Goal: Transaction & Acquisition: Purchase product/service

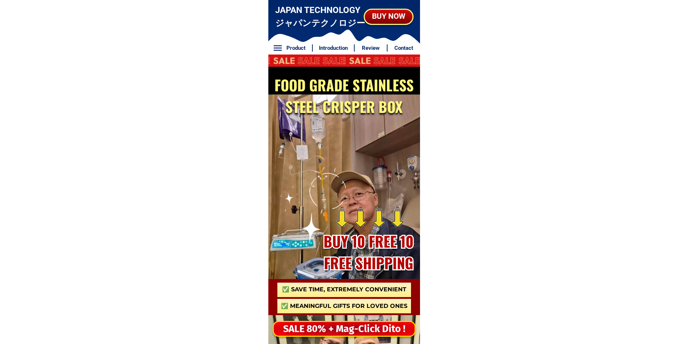
click at [325, 332] on div "SALE 80% + Mag-Click Dito !" at bounding box center [344, 329] width 147 height 15
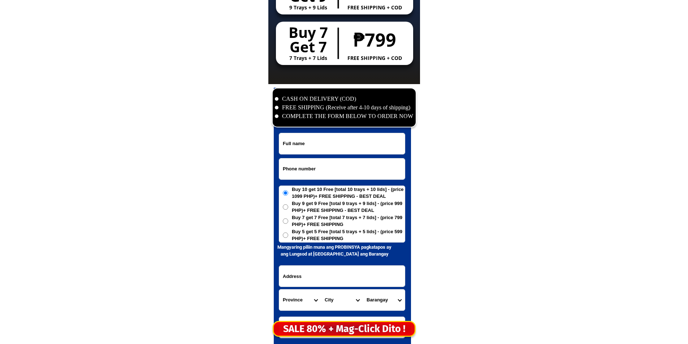
scroll to position [3490, 0]
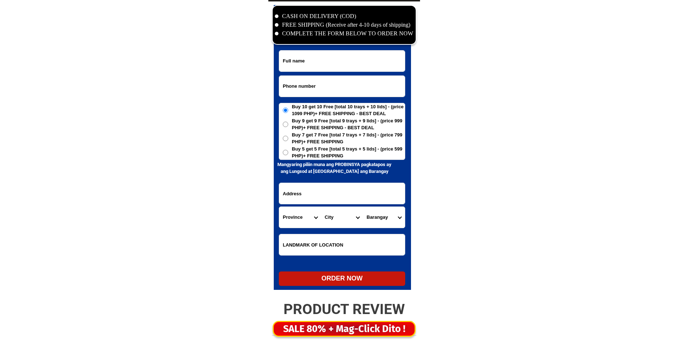
click at [315, 90] on input "Input phone_number" at bounding box center [342, 86] width 126 height 21
paste input "09671804335"
type input "09671804335"
click at [366, 46] on div at bounding box center [342, 147] width 137 height 285
click at [362, 57] on input "Input full_name" at bounding box center [342, 61] width 126 height 21
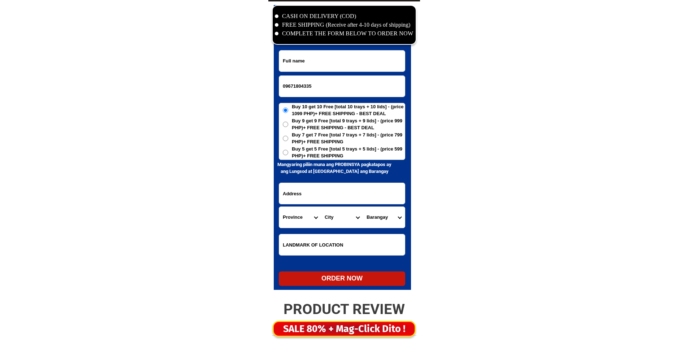
paste input "Jacinta V. Atendido"
type input "Jacinta V. Atendido"
click at [337, 151] on span "Buy 5 get 5 Free [total 5 trays + 5 lids] - (price 599 PHP)+ FREE SHIPPING" at bounding box center [348, 153] width 113 height 14
click at [288, 151] on input "Buy 5 get 5 Free [total 5 trays + 5 lids] - (price 599 PHP)+ FREE SHIPPING" at bounding box center [285, 152] width 5 height 5
radio input "true"
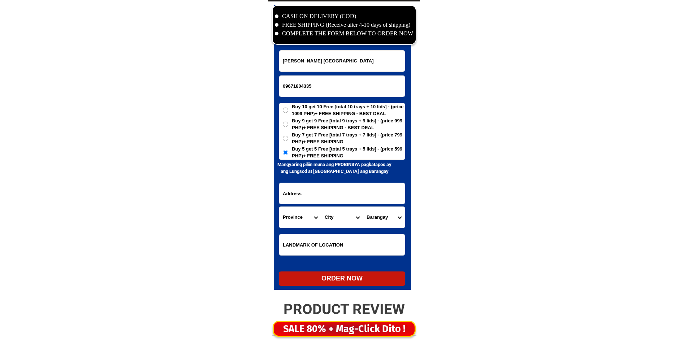
click at [312, 197] on input "Input address" at bounding box center [342, 193] width 126 height 21
paste input "1983 Labadan Drive, Tuntungin-Puho Los Baños, Laguna Nasa tapat ng Junkshop on …"
drag, startPoint x: 297, startPoint y: 194, endPoint x: 348, endPoint y: 196, distance: 50.2
click at [348, 196] on input "1983 Labadan Drive, Tuntungin-Puho Los Baños, Laguna Nasa tapat ng Junkshop on …" at bounding box center [342, 193] width 126 height 21
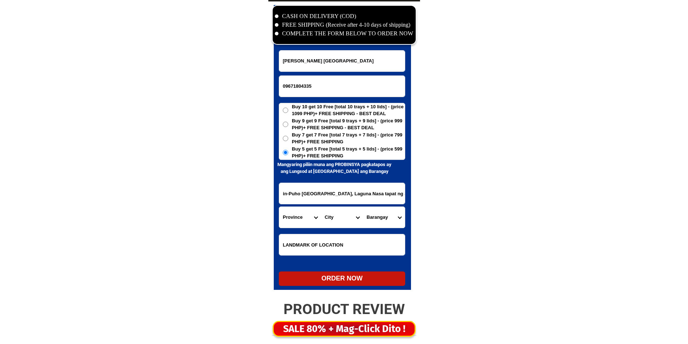
scroll to position [0, 0]
click at [369, 194] on input "1983 Labadan Drive, Tuntungin-Puho Los Baños, Laguna Nasa tapat ng Junkshop on …" at bounding box center [342, 193] width 126 height 21
drag, startPoint x: 364, startPoint y: 197, endPoint x: 387, endPoint y: 196, distance: 22.8
click at [387, 195] on input "1983 Labadan Drive, Tuntungin-Puho Los Baños, Laguna Nasa tapat ng Junkshop on …" at bounding box center [342, 193] width 126 height 21
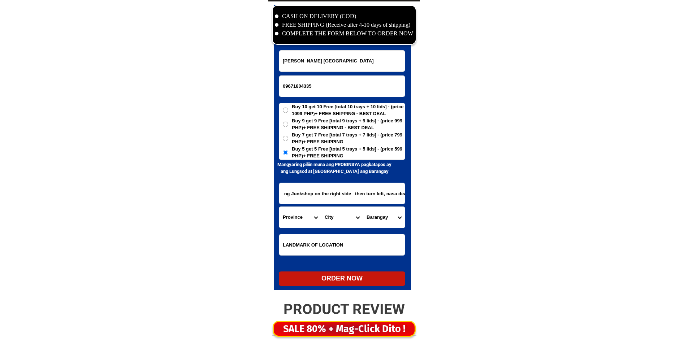
click at [341, 194] on input "1983 Labadan Drive, Tuntungin-Puho Los Baños, Laguna Nasa tapat ng Junkshop on …" at bounding box center [342, 193] width 126 height 21
click at [364, 195] on input "1983 Labadan Drive, Tuntungin-Puho Los Baños, Laguna Nasa tapat ng Junkshop on …" at bounding box center [342, 193] width 126 height 21
drag, startPoint x: 364, startPoint y: 195, endPoint x: 493, endPoint y: 205, distance: 129.0
click at [333, 185] on input "1983 Labadan Drive, Tuntungin-Puho Los Baños, Laguna Nasa tapat ng Junkshop on …" at bounding box center [342, 193] width 126 height 21
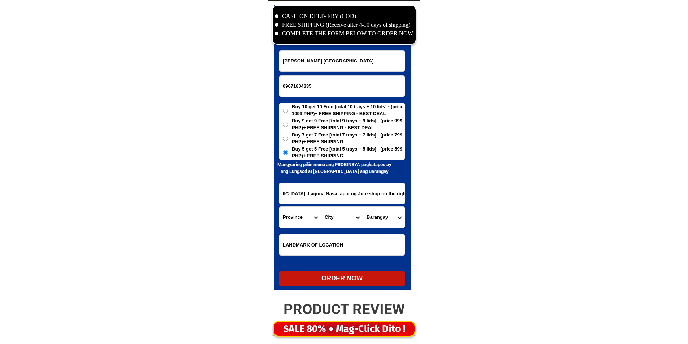
scroll to position [0, 80]
drag, startPoint x: 318, startPoint y: 193, endPoint x: 343, endPoint y: 202, distance: 25.8
click at [343, 202] on input "1983 Labadan Drive, Tuntungin-Puho Los Baños, Laguna Nasa tapat ng Junkshop on …" at bounding box center [342, 193] width 126 height 21
click at [333, 197] on input "1983 Labadan Drive, Tuntungin-Puho Los Baños, Laguna Nasa tapat ng Junkshop on …" at bounding box center [342, 193] width 126 height 21
click at [335, 194] on input "1983 Labadan Drive, Tuntungin-Puho Los Baños, Laguna Nasa tapat ng Junkshop on …" at bounding box center [342, 193] width 126 height 21
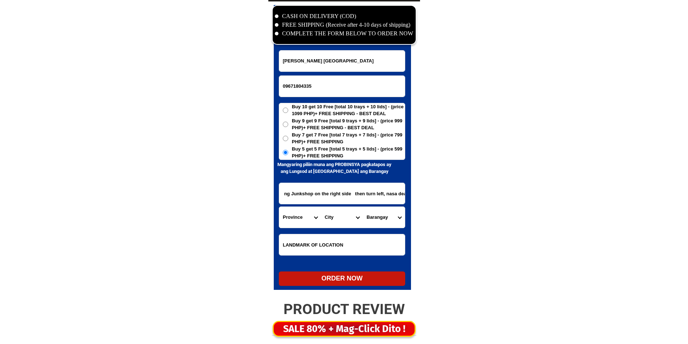
drag, startPoint x: 335, startPoint y: 194, endPoint x: 476, endPoint y: 202, distance: 141.5
type input "1983 Labadan Drive, Tuntungin-Puho Los Baños, Laguna"
click at [343, 242] on input "Input LANDMARKOFLOCATION" at bounding box center [342, 244] width 126 height 21
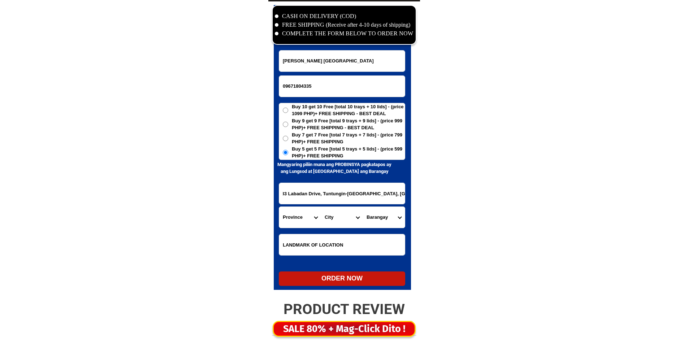
scroll to position [0, 0]
paste input "Nasa tapat ng Junkshop on the right side then turn left, nasa dead end kami"
type input "Nasa tapat ng Junkshop on the right side then turn left, nasa dead end kami"
click at [303, 208] on select "Province [GEOGRAPHIC_DATA] [GEOGRAPHIC_DATA] [GEOGRAPHIC_DATA] [GEOGRAPHIC_DATA…" at bounding box center [300, 217] width 42 height 21
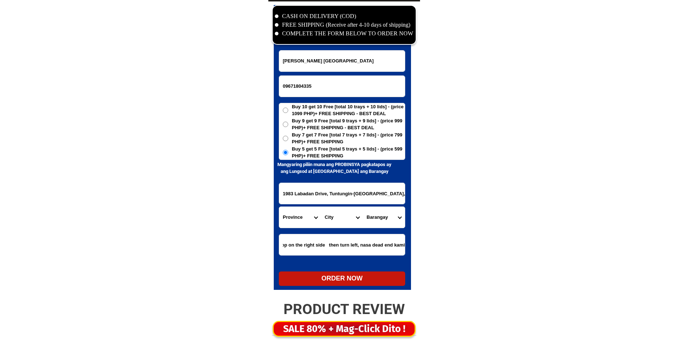
scroll to position [0, 0]
select select "63_904"
drag, startPoint x: 303, startPoint y: 214, endPoint x: 311, endPoint y: 211, distance: 8.5
click at [303, 214] on select "Province [GEOGRAPHIC_DATA] [GEOGRAPHIC_DATA] [GEOGRAPHIC_DATA] [GEOGRAPHIC_DATA…" at bounding box center [300, 217] width 42 height 21
drag, startPoint x: 350, startPoint y: 185, endPoint x: 434, endPoint y: 204, distance: 85.9
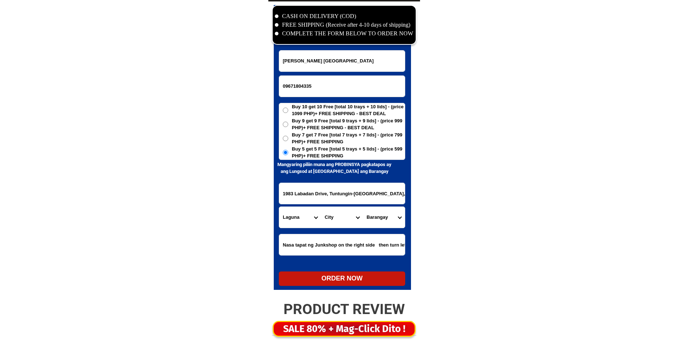
click at [341, 219] on select "City Alaminos Bay Binan-city Cabuyao Calamba-city Calauan Cavinti Famy Laguna-k…" at bounding box center [342, 217] width 42 height 21
select select "63_9047980"
click at [321, 207] on select "City Alaminos Bay Binan-city Cabuyao Calamba-city Calauan Cavinti Famy Laguna-k…" at bounding box center [342, 217] width 42 height 21
click at [390, 213] on select "Barangay Anos Bagong silang Bambang Batong malake Baybayin (pob.) Bayog Lalakay…" at bounding box center [384, 217] width 42 height 21
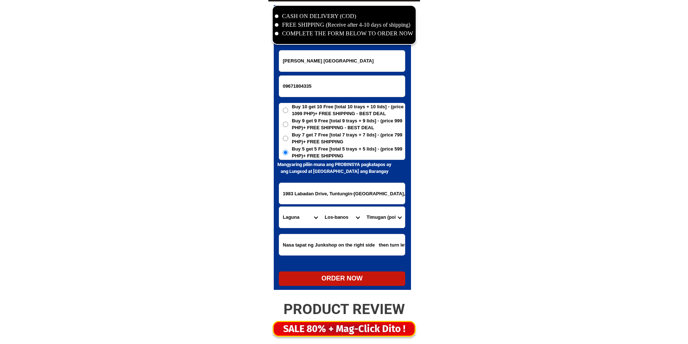
click at [390, 213] on select "Barangay Anos Bagong silang Bambang Batong malake Baybayin (pob.) Bayog Lalakay…" at bounding box center [384, 217] width 42 height 21
click at [391, 213] on select "Barangay Anos Bagong silang Bambang Batong malake Baybayin (pob.) Bayog Lalakay…" at bounding box center [384, 217] width 42 height 21
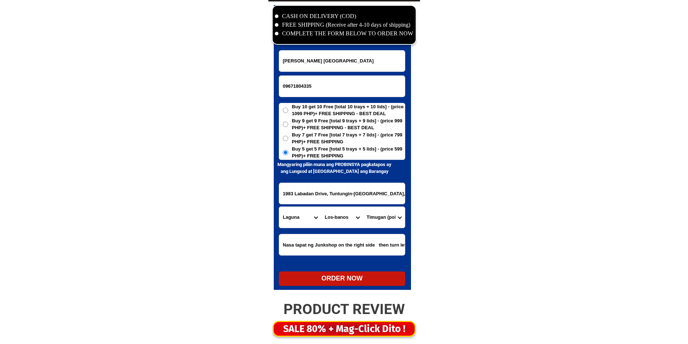
click at [391, 213] on select "Barangay Anos Bagong silang Bambang Batong malake Baybayin (pob.) Bayog Lalakay…" at bounding box center [384, 217] width 42 height 21
click at [392, 218] on select "Barangay Anos Bagong silang Bambang Batong malake Baybayin (pob.) Bayog Lalakay…" at bounding box center [384, 217] width 42 height 21
click at [391, 218] on select "Barangay Anos Bagong silang Bambang Batong malake Baybayin (pob.) Bayog Lalakay…" at bounding box center [384, 217] width 42 height 21
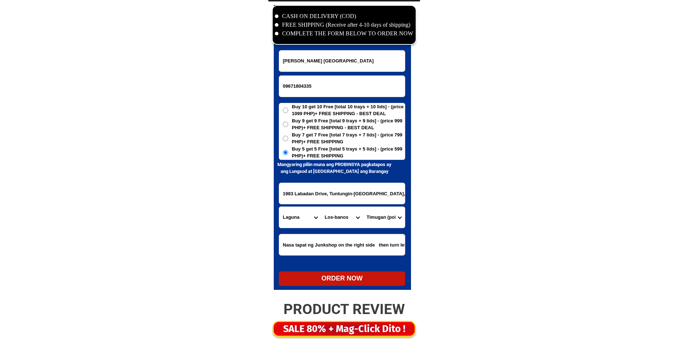
click at [391, 218] on select "Barangay Anos Bagong silang Bambang Batong malake Baybayin (pob.) Bayog Lalakay…" at bounding box center [384, 217] width 42 height 21
select select "63_90479806006"
click at [363, 207] on select "Barangay Anos Bagong silang Bambang Batong malake Baybayin (pob.) Bayog Lalakay…" at bounding box center [384, 217] width 42 height 21
click at [359, 279] on div "ORDER NOW" at bounding box center [342, 279] width 126 height 10
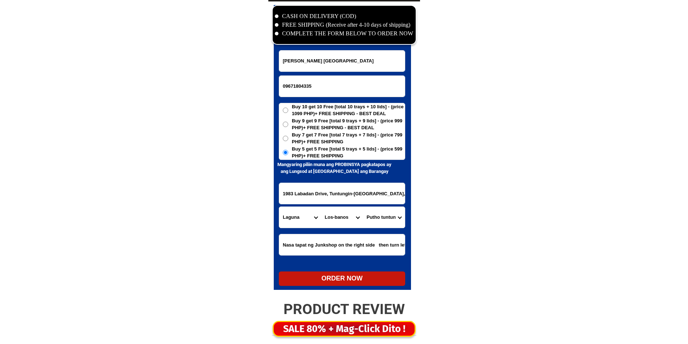
type input "1983 Labadan Drive, Tuntungin-Puho Los Baños, Laguna"
radio input "true"
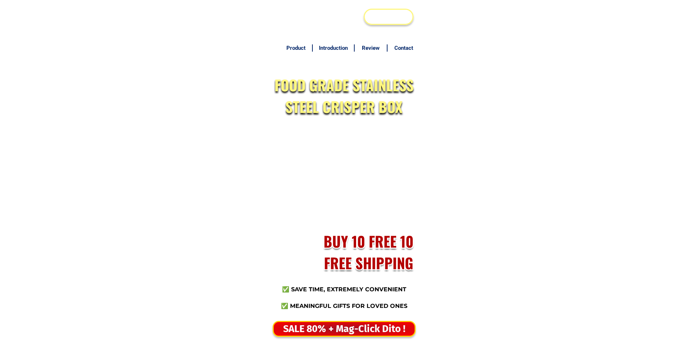
scroll to position [3490, 0]
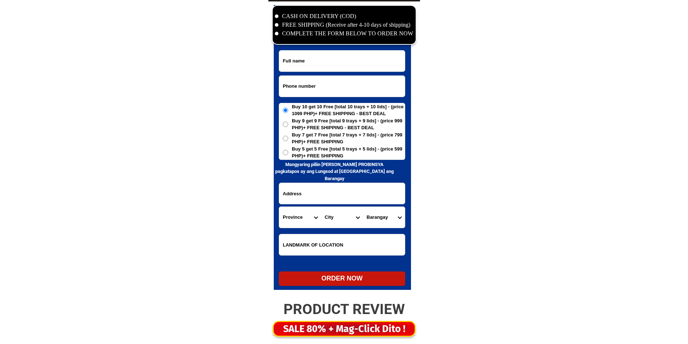
select select "63_386"
click at [279, 207] on select "Province [GEOGRAPHIC_DATA] [GEOGRAPHIC_DATA] [GEOGRAPHIC_DATA] [GEOGRAPHIC_DATA…" at bounding box center [300, 217] width 42 height 21
click at [326, 215] on select "City Alubijid Balingasag Balingoan Binuangan Cagayan-de-oro-city El-salvador-ci…" at bounding box center [342, 217] width 42 height 21
select select "63_3864651"
click at [328, 217] on select "City Alubijid Balingasag Balingoan Binuangan Cagayan-de-oro-city El-salvador-ci…" at bounding box center [342, 217] width 42 height 21
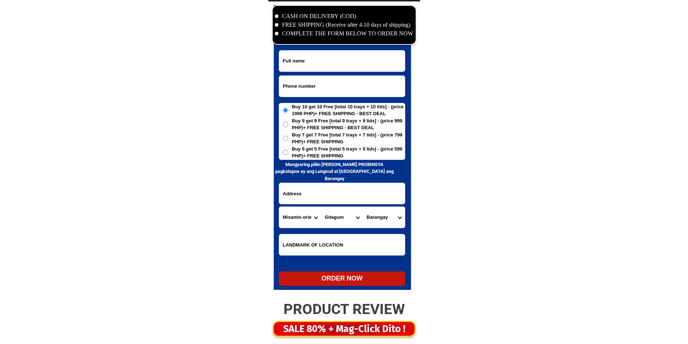
click at [295, 216] on select "Province [GEOGRAPHIC_DATA] [GEOGRAPHIC_DATA][PERSON_NAME][GEOGRAPHIC_DATA][GEOG…" at bounding box center [300, 217] width 42 height 21
click at [279, 207] on select "Province [GEOGRAPHIC_DATA] [GEOGRAPHIC_DATA][PERSON_NAME][GEOGRAPHIC_DATA][GEOG…" at bounding box center [300, 217] width 42 height 21
click at [324, 224] on select "City Botolan Cabangan Castillejos Iba Masinloc Olongapo-city Palauig San-felipe…" at bounding box center [342, 217] width 42 height 21
click at [317, 221] on select "Province [GEOGRAPHIC_DATA] [GEOGRAPHIC_DATA][PERSON_NAME][GEOGRAPHIC_DATA][GEOG…" at bounding box center [300, 217] width 42 height 21
select select "63_800"
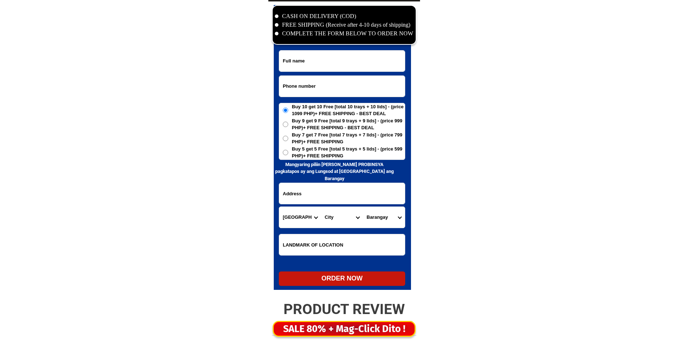
click at [332, 221] on select "City Bacungan Baliguian Dapitan-city Dipolog-city Godod Gutalac Jose-dalman Kal…" at bounding box center [342, 217] width 42 height 21
select select "63_8008886"
click at [332, 221] on select "City Bacungan Baliguian Dapitan-city Dipolog-city Godod Gutalac Jose-dalman Kal…" at bounding box center [342, 217] width 42 height 21
drag, startPoint x: 300, startPoint y: 212, endPoint x: 306, endPoint y: 214, distance: 6.5
click at [300, 212] on select "Province [GEOGRAPHIC_DATA] [GEOGRAPHIC_DATA][PERSON_NAME][GEOGRAPHIC_DATA][GEOG…" at bounding box center [300, 217] width 42 height 21
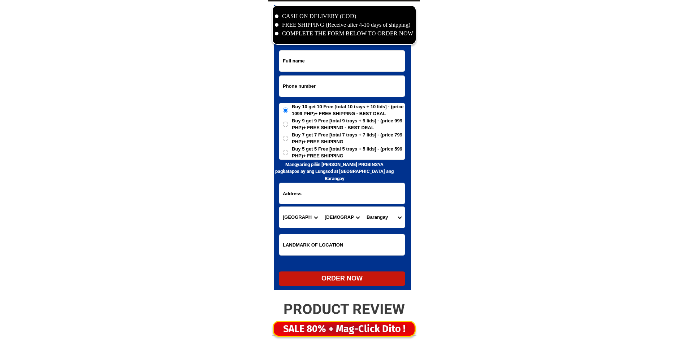
select select "63_427"
click at [335, 216] on select "City Bacungan Baliguian Dapitan-city Dipolog-city Godod Gutalac Jose-dalman Kal…" at bounding box center [342, 217] width 42 height 21
select select "63_4273194"
click at [335, 216] on select "City Bayog Dimataling Dinas Dumalinao Dumingag Guipos Josefina Kumalarang Laban…" at bounding box center [342, 217] width 42 height 21
click at [299, 221] on select "Province [GEOGRAPHIC_DATA] [GEOGRAPHIC_DATA] [GEOGRAPHIC_DATA] [GEOGRAPHIC_DATA…" at bounding box center [300, 217] width 42 height 21
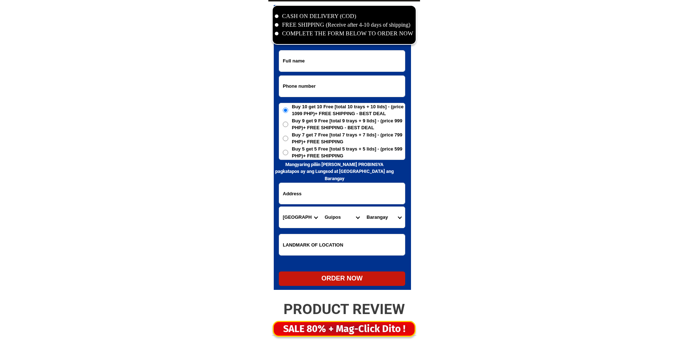
select select "63_761"
click at [279, 207] on select "Province [GEOGRAPHIC_DATA] [GEOGRAPHIC_DATA] [GEOGRAPHIC_DATA] [GEOGRAPHIC_DATA…" at bounding box center [300, 217] width 42 height 21
click at [337, 211] on select "City Angat Balagtas Baliuag Bocaue Bulacan Bulacan-hagonoy Bulacan-plaridel Bul…" at bounding box center [342, 217] width 42 height 21
select select "63_7611373"
click at [337, 218] on select "City Angat Balagtas Baliuag Bocaue Bulacan Bulacan-hagonoy Bulacan-plaridel Bul…" at bounding box center [342, 217] width 42 height 21
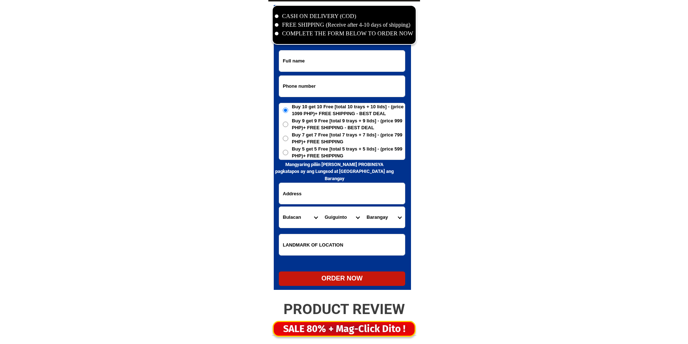
click at [289, 211] on select "Province [GEOGRAPHIC_DATA] [GEOGRAPHIC_DATA] [GEOGRAPHIC_DATA] [GEOGRAPHIC_DATA…" at bounding box center [300, 217] width 42 height 21
select select "63_995"
click at [279, 207] on select "Province [GEOGRAPHIC_DATA] [GEOGRAPHIC_DATA] [GEOGRAPHIC_DATA] [GEOGRAPHIC_DATA…" at bounding box center [300, 217] width 42 height 21
click at [343, 225] on select "City General-santos-city Koronadal-city Lake-sebu Norala Polomolok South-cotaba…" at bounding box center [342, 217] width 42 height 21
select select "63_9951169"
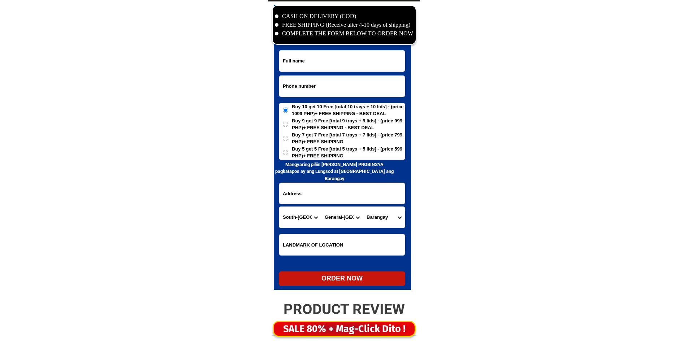
click at [343, 225] on select "City General-santos-city Koronadal-city Lake-sebu Norala Polomolok South-cotaba…" at bounding box center [342, 217] width 42 height 21
click at [373, 215] on select "Barangay Apopong Baluan Batomelong Buayan Bula Calumpang City heights Conel Dad…" at bounding box center [384, 217] width 42 height 21
select select "63_99511694118"
click at [373, 215] on select "Barangay Apopong Baluan Batomelong Buayan Bula Calumpang City heights Conel Dad…" at bounding box center [384, 217] width 42 height 21
click at [316, 209] on select "Province [GEOGRAPHIC_DATA] [GEOGRAPHIC_DATA] [GEOGRAPHIC_DATA] [GEOGRAPHIC_DATA…" at bounding box center [300, 217] width 42 height 21
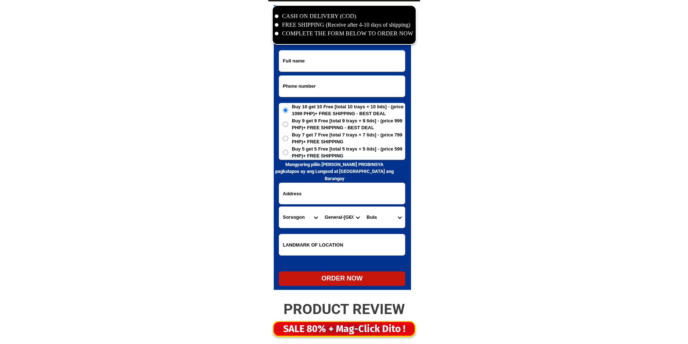
click at [279, 207] on select "Province [GEOGRAPHIC_DATA] [GEOGRAPHIC_DATA] [GEOGRAPHIC_DATA] [GEOGRAPHIC_DATA…" at bounding box center [300, 217] width 42 height 21
click at [307, 212] on select "Province [GEOGRAPHIC_DATA] [GEOGRAPHIC_DATA] [GEOGRAPHIC_DATA] [GEOGRAPHIC_DATA…" at bounding box center [300, 217] width 42 height 21
select select "63_995"
click at [279, 207] on select "Province [GEOGRAPHIC_DATA] [GEOGRAPHIC_DATA] [GEOGRAPHIC_DATA] [GEOGRAPHIC_DATA…" at bounding box center [300, 217] width 42 height 21
click at [327, 220] on select "City General-santos-city Koronadal-city Lake-sebu Norala Polomolok South-cotaba…" at bounding box center [342, 217] width 42 height 21
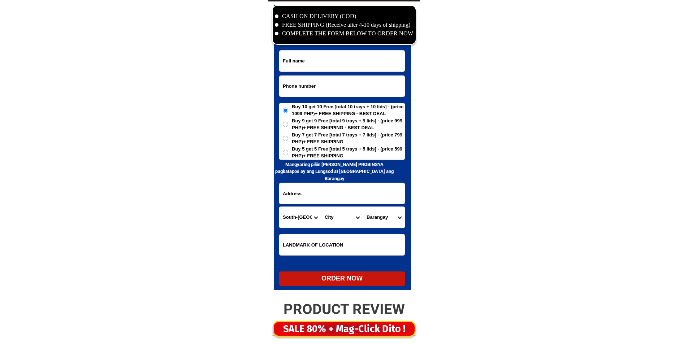
select select "63_9951169"
click at [321, 207] on select "City General-santos-city Koronadal-city Lake-sebu Norala Polomolok South-cotaba…" at bounding box center [342, 217] width 42 height 21
click at [373, 215] on select "Barangay Apopong Baluan Batomelong Buayan Bula Calumpang City heights Conel Dad…" at bounding box center [384, 217] width 42 height 21
select select "63_99511694118"
click at [363, 207] on select "Barangay Apopong Baluan Batomelong Buayan Bula Calumpang City heights Conel Dad…" at bounding box center [384, 217] width 42 height 21
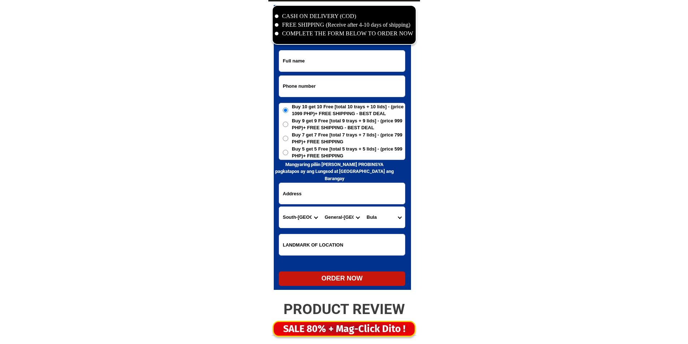
click at [349, 198] on input "Input address" at bounding box center [342, 193] width 126 height 21
paste input "Geberal Santos City"
click at [285, 196] on input "Geberal Santos City" at bounding box center [342, 193] width 126 height 21
paste input "Bula Black 4"
type input "Bula Black 4 Geberal Santos City"
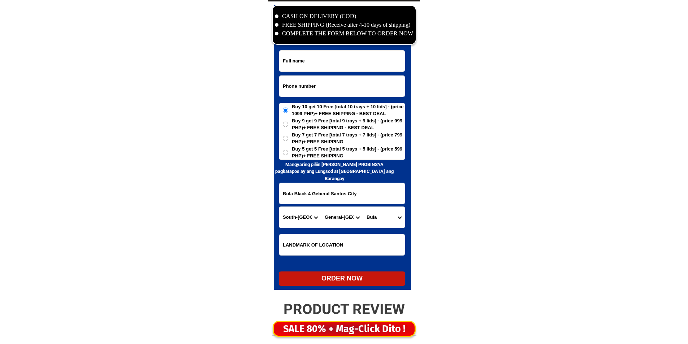
drag, startPoint x: 320, startPoint y: 272, endPoint x: 321, endPoint y: 277, distance: 6.0
click at [320, 273] on div "ORDER NOW" at bounding box center [342, 279] width 126 height 14
radio input "true"
click at [349, 60] on input "Input full_name" at bounding box center [342, 61] width 126 height 21
paste input "Sarah Nayre"
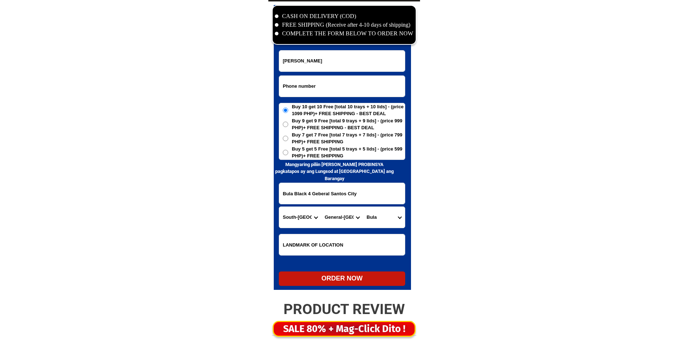
type input "Sarah Nayre"
click at [336, 185] on input "Bula Black 4 Geberal Santos City" at bounding box center [342, 193] width 126 height 21
click at [334, 82] on input "Input phone_number" at bounding box center [342, 86] width 126 height 21
paste input "09679909574"
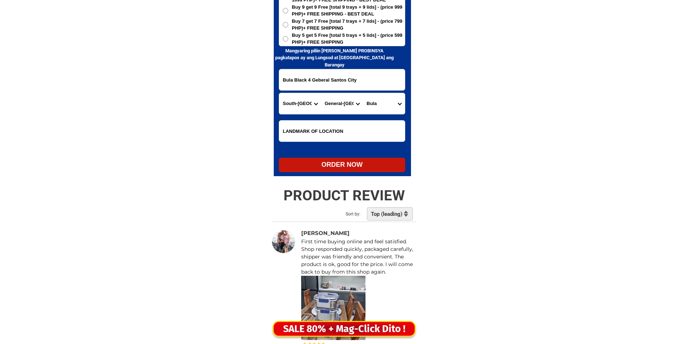
scroll to position [3611, 0]
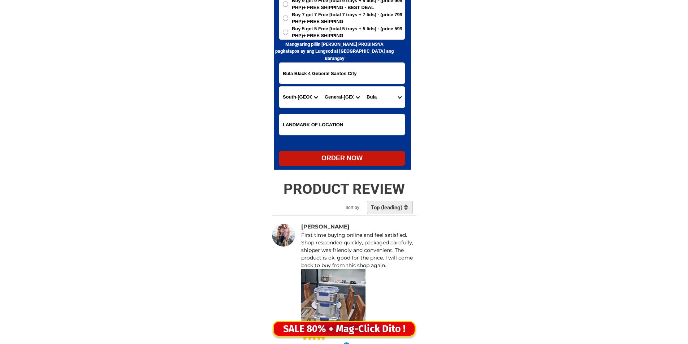
click at [328, 163] on div "ORDER NOW" at bounding box center [342, 159] width 126 height 10
type input "09679909574"
radio input "true"
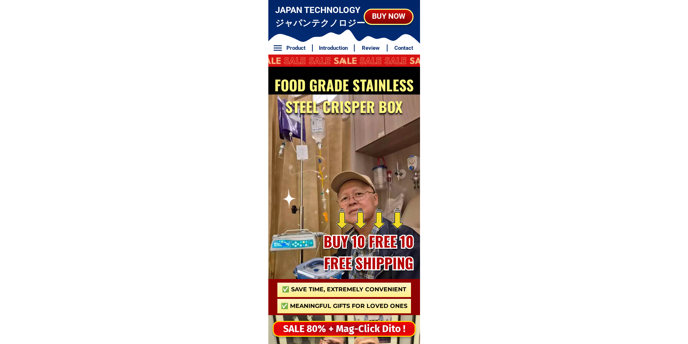
click at [328, 328] on div "SALE 80% + Mag-Click Dito !" at bounding box center [344, 329] width 145 height 15
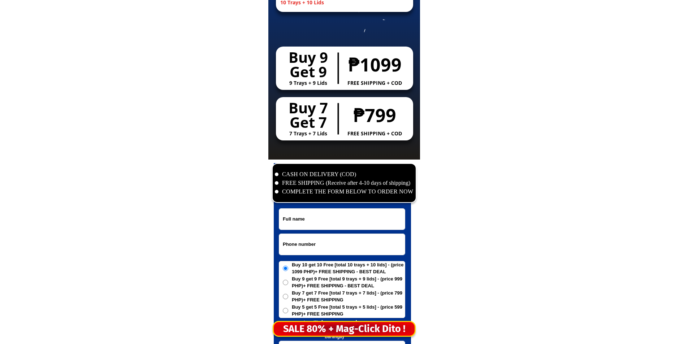
scroll to position [3490, 0]
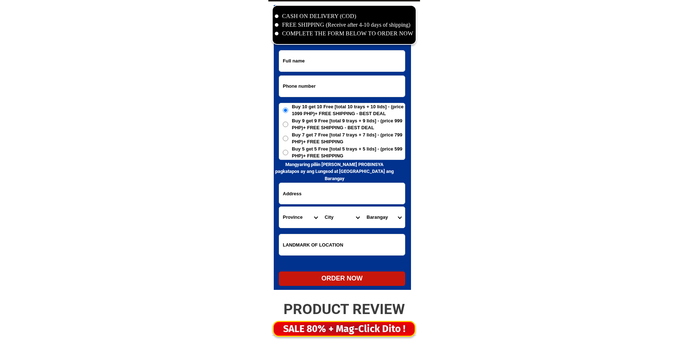
click at [318, 90] on input "Input phone_number" at bounding box center [342, 86] width 126 height 21
paste input "09983853878"
type input "09983853878"
click at [339, 60] on input "Input full_name" at bounding box center [342, 61] width 126 height 21
paste input "[PERSON_NAME]"
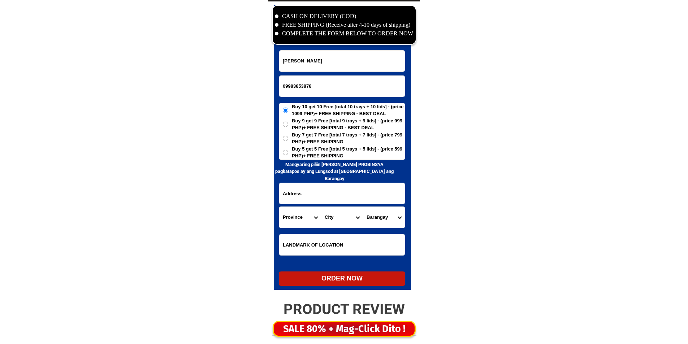
type input "[PERSON_NAME]"
click at [353, 150] on span "Buy 5 get 5 Free [total 5 trays + 5 lids] - (price 599 PHP)+ FREE SHIPPING" at bounding box center [348, 153] width 113 height 14
click at [288, 150] on input "Buy 5 get 5 Free [total 5 trays + 5 lids] - (price 599 PHP)+ FREE SHIPPING" at bounding box center [285, 152] width 5 height 5
radio input "true"
click at [312, 196] on input "Input address" at bounding box center [342, 193] width 126 height 21
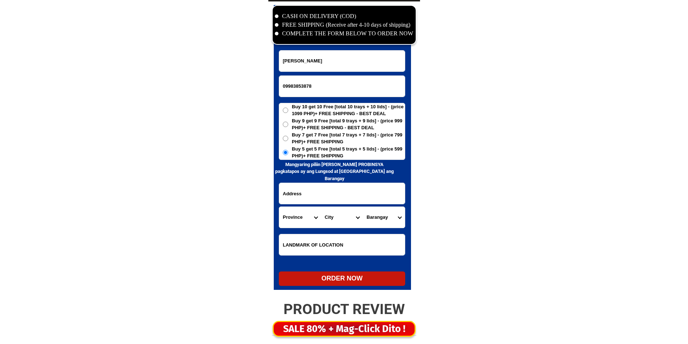
paste input "7-3 Tres de Abril Sr. Pahina [GEOGRAPHIC_DATA]"
type input "7-3 Tres de Abril Sr. Pahina [GEOGRAPHIC_DATA]"
click at [300, 214] on select "Province [GEOGRAPHIC_DATA] [GEOGRAPHIC_DATA] [GEOGRAPHIC_DATA] [GEOGRAPHIC_DATA…" at bounding box center [300, 217] width 42 height 21
select select "63_8"
drag, startPoint x: 298, startPoint y: 217, endPoint x: 304, endPoint y: 218, distance: 6.2
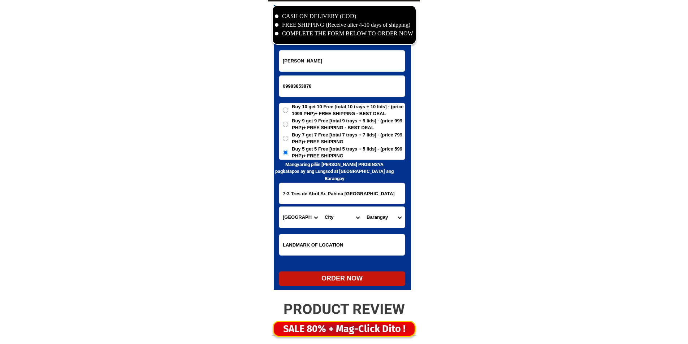
click at [300, 217] on select "Province [GEOGRAPHIC_DATA] [GEOGRAPHIC_DATA] [GEOGRAPHIC_DATA] [GEOGRAPHIC_DATA…" at bounding box center [300, 217] width 42 height 21
click at [340, 222] on select "City Alcoy [GEOGRAPHIC_DATA] [GEOGRAPHIC_DATA] [GEOGRAPHIC_DATA] [GEOGRAPHIC_DA…" at bounding box center [342, 217] width 42 height 21
click at [347, 219] on select "City Alcoy [GEOGRAPHIC_DATA] [GEOGRAPHIC_DATA] [GEOGRAPHIC_DATA] [GEOGRAPHIC_DA…" at bounding box center [342, 217] width 42 height 21
click at [343, 219] on select "City Alcoy [GEOGRAPHIC_DATA] [GEOGRAPHIC_DATA] [GEOGRAPHIC_DATA] [GEOGRAPHIC_DA…" at bounding box center [342, 217] width 42 height 21
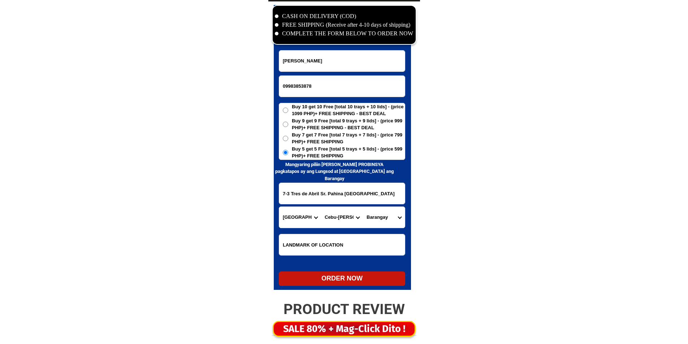
click at [350, 221] on select "City Alcoy [GEOGRAPHIC_DATA] [GEOGRAPHIC_DATA] [GEOGRAPHIC_DATA] [GEOGRAPHIC_DA…" at bounding box center [342, 217] width 42 height 21
select select "63_865"
click at [321, 207] on select "City Alcoy [GEOGRAPHIC_DATA] [GEOGRAPHIC_DATA] [GEOGRAPHIC_DATA] [GEOGRAPHIC_DA…" at bounding box center [342, 217] width 42 height 21
click at [372, 218] on select "Barangay Adlaon Agsungot Apas Babag Bacayan Banilad [PERSON_NAME] san nicolas B…" at bounding box center [384, 217] width 42 height 21
click at [363, 207] on select "Barangay Adlaon Agsungot Apas Babag Bacayan Banilad [PERSON_NAME] san nicolas B…" at bounding box center [384, 217] width 42 height 21
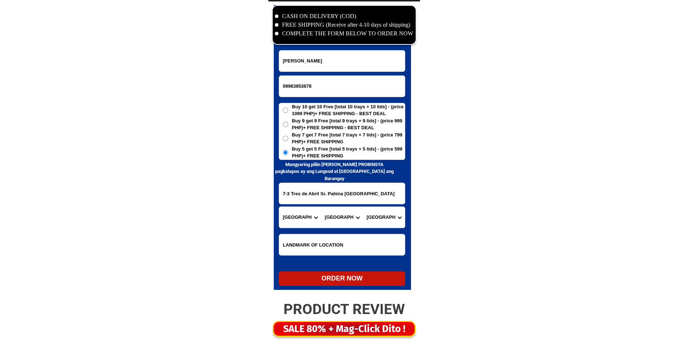
click at [389, 220] on select "Barangay Adlaon Agsungot Apas Babag Bacayan Banilad [PERSON_NAME] san nicolas B…" at bounding box center [384, 217] width 42 height 21
click at [305, 194] on input "7-3 Tres de Abril Sr. Pahina [GEOGRAPHIC_DATA]" at bounding box center [342, 193] width 126 height 21
click at [379, 222] on select "Barangay Adlaon Agsungot Apas Babag Bacayan Banilad [PERSON_NAME] san nicolas B…" at bounding box center [384, 217] width 42 height 21
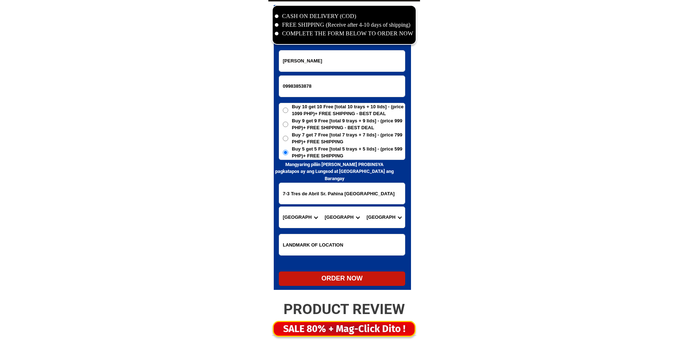
select select "63_8658201"
click at [363, 207] on select "Barangay Adlaon Agsungot Apas Babag Bacayan Banilad [PERSON_NAME] san nicolas B…" at bounding box center [384, 217] width 42 height 21
click at [370, 280] on div "ORDER NOW" at bounding box center [342, 279] width 126 height 10
radio input "true"
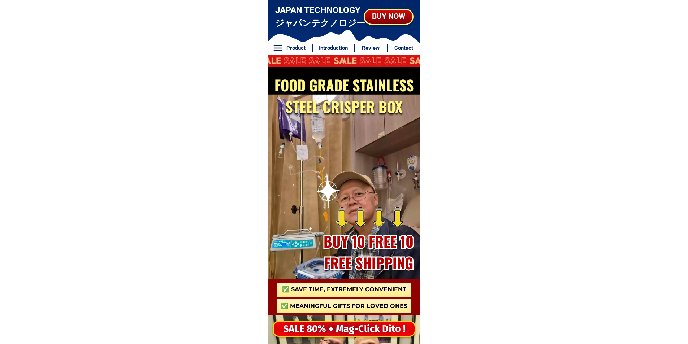
click at [355, 332] on div "SALE 80% + Mag-Click Dito !" at bounding box center [344, 329] width 141 height 15
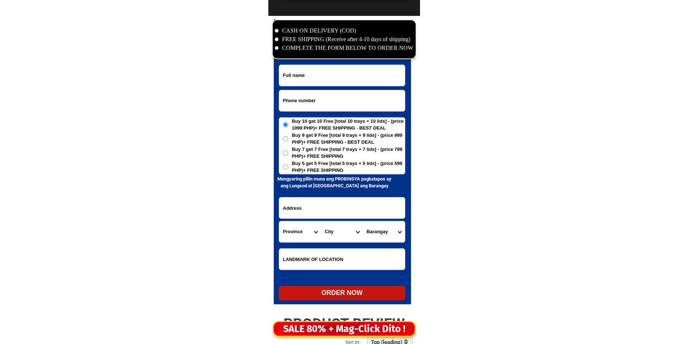
scroll to position [3490, 0]
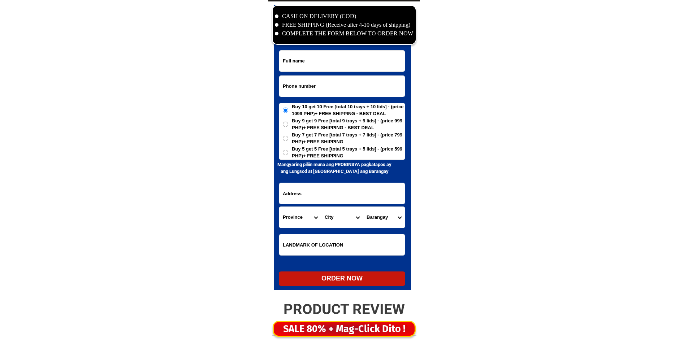
click at [317, 87] on input "Input phone_number" at bounding box center [342, 86] width 126 height 21
paste input "09942264146"
type input "09942264146"
click at [346, 65] on input "Input full_name" at bounding box center [342, 61] width 126 height 21
paste input "Lhen Ranara"
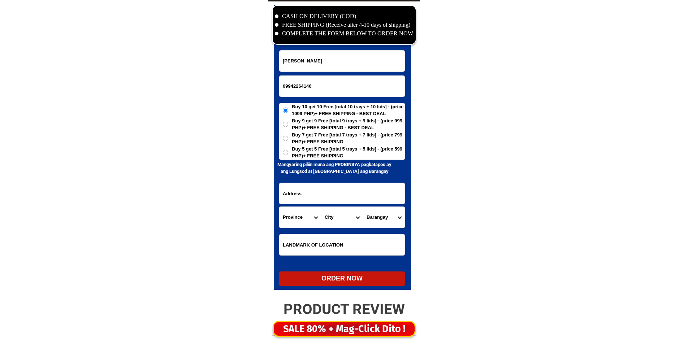
type input "Lhen Ranara"
click at [322, 193] on input "Input address" at bounding box center [342, 193] width 126 height 21
paste input "lhen ranara bacolod libon albay"
type input "lhen ranara bacolod libon albay"
click at [306, 213] on select "Province [GEOGRAPHIC_DATA] [GEOGRAPHIC_DATA] [GEOGRAPHIC_DATA] [GEOGRAPHIC_DATA…" at bounding box center [300, 217] width 42 height 21
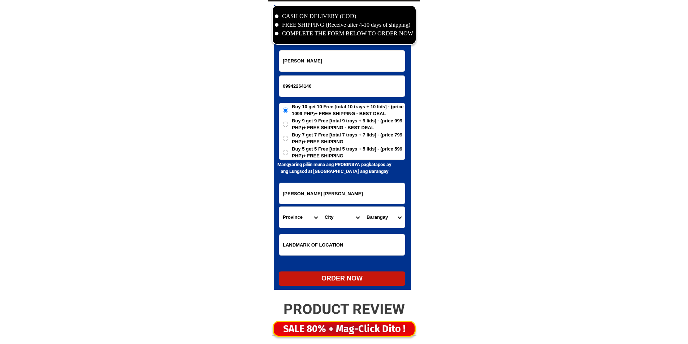
select select "63_402"
click at [279, 207] on select "Province [GEOGRAPHIC_DATA] [GEOGRAPHIC_DATA] [GEOGRAPHIC_DATA] [GEOGRAPHIC_DATA…" at bounding box center [300, 217] width 42 height 21
click at [329, 223] on select "City Albay-malinao Albay-santo-domingo Bacacay Camalig Daraga Guinobatan Jovell…" at bounding box center [342, 217] width 42 height 21
select select "63_4024944"
click at [329, 223] on select "City Albay-malinao Albay-santo-domingo Bacacay Camalig Daraga Guinobatan Jovell…" at bounding box center [342, 217] width 42 height 21
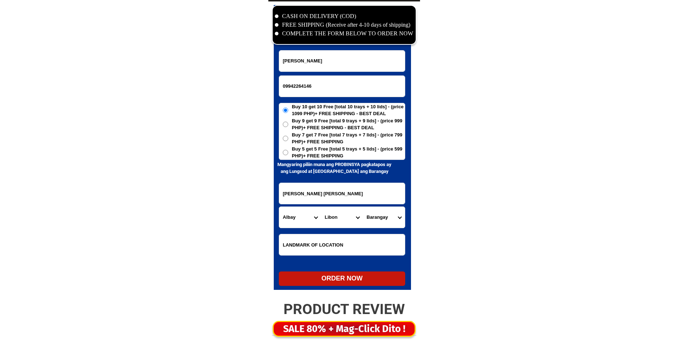
click at [370, 216] on select "Barangay Alongong Apud Bacolod Bariw Bonbon Buga Bulusan Burabod Caguscos East …" at bounding box center [384, 217] width 42 height 21
select select "63_40249443773"
click at [370, 216] on select "Barangay Alongong Apud Bacolod Bariw Bonbon Buga Bulusan Burabod Caguscos East …" at bounding box center [384, 217] width 42 height 21
click at [354, 279] on div "ORDER NOW" at bounding box center [342, 279] width 126 height 10
radio input "true"
